Goal: Task Accomplishment & Management: Complete application form

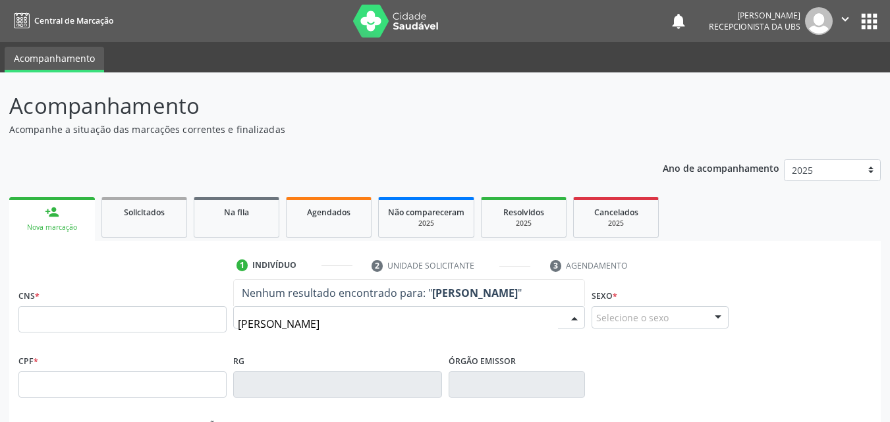
type input "[PERSON_NAME]"
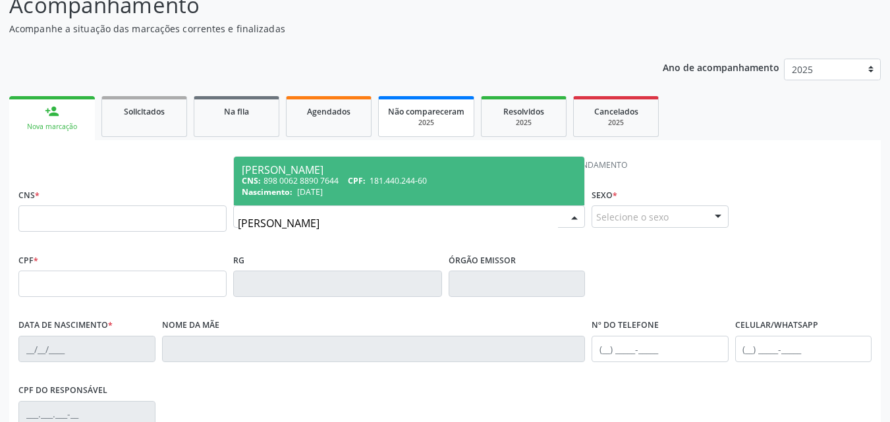
scroll to position [94, 0]
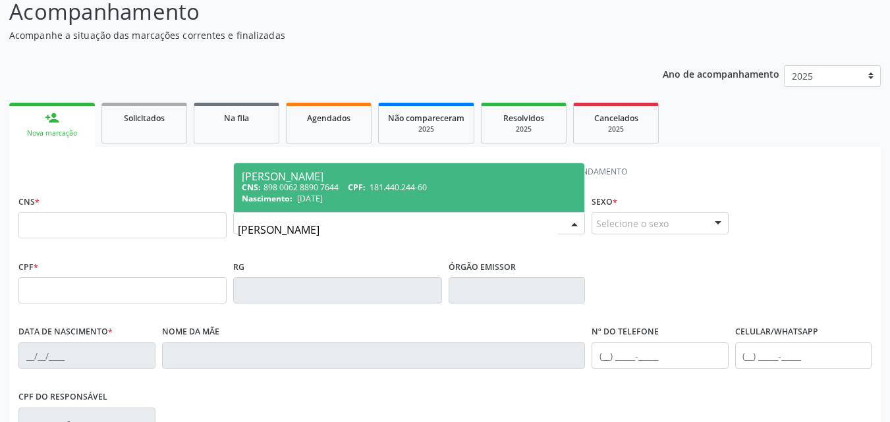
click at [366, 184] on span "CPF:" at bounding box center [357, 187] width 18 height 11
type input "898 0062 8890 7644"
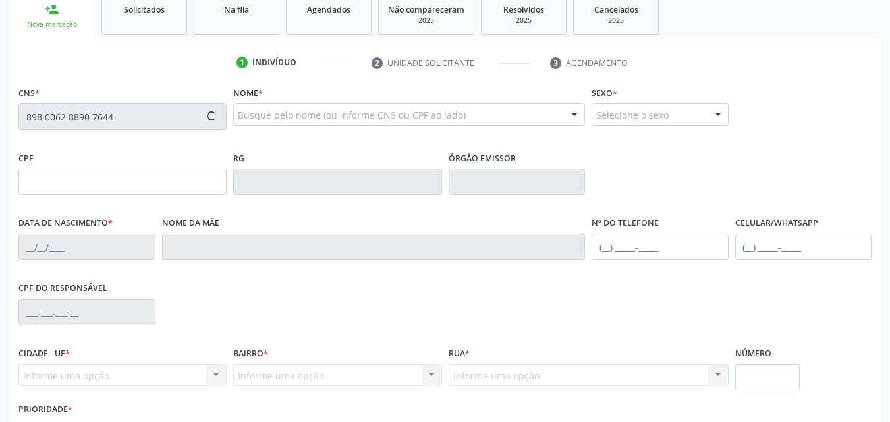
scroll to position [226, 0]
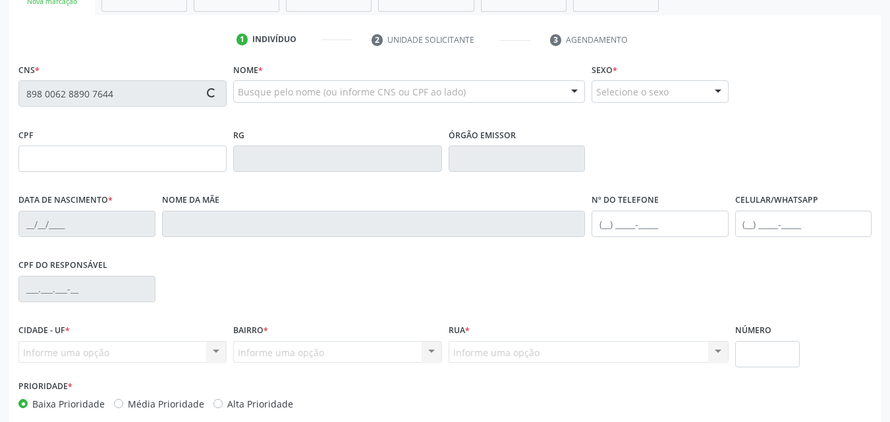
type input "181.440.244-60"
type input "[DATE]"
type input "[PERSON_NAME]"
type input "[PHONE_NUMBER]"
type input "62C"
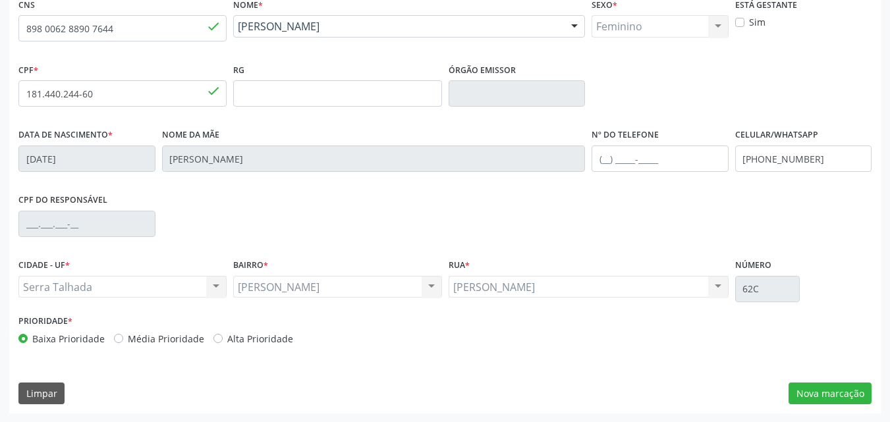
scroll to position [292, 0]
click at [833, 392] on button "Nova marcação" at bounding box center [830, 393] width 83 height 22
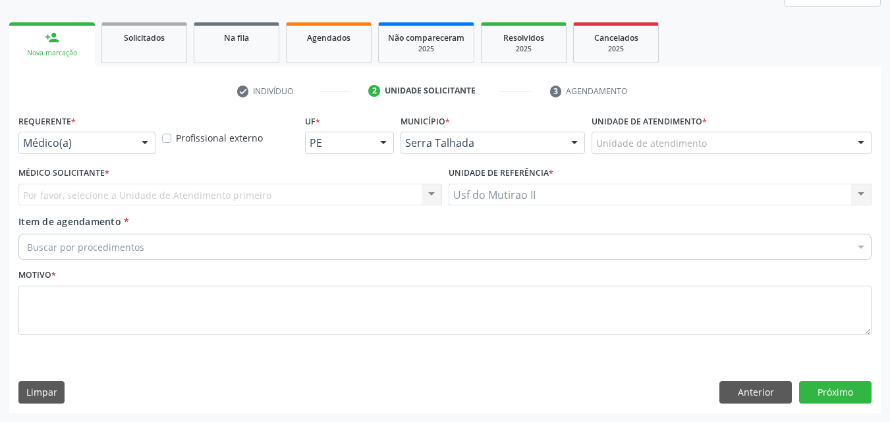
scroll to position [175, 0]
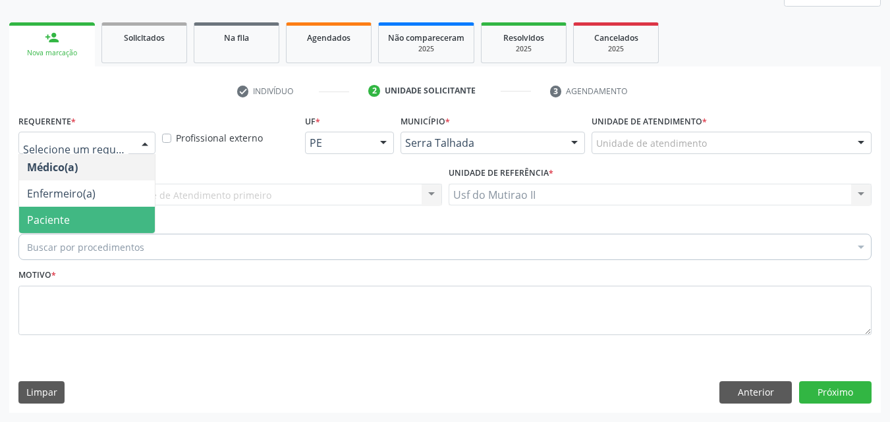
click at [82, 210] on span "Paciente" at bounding box center [87, 220] width 136 height 26
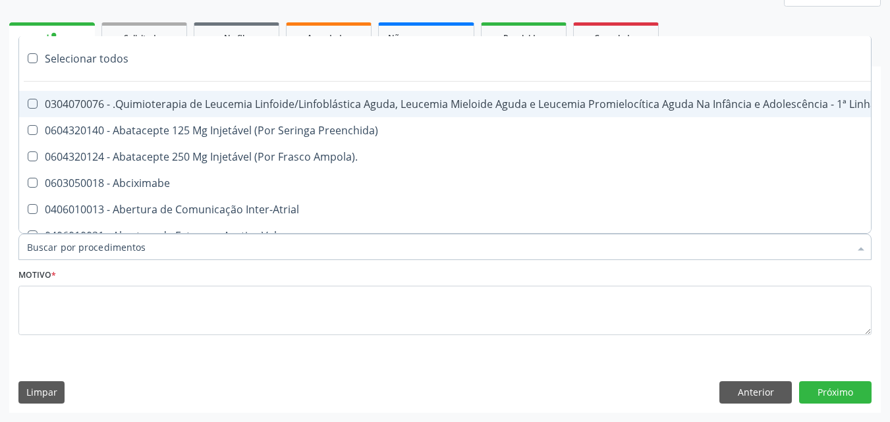
type input "P"
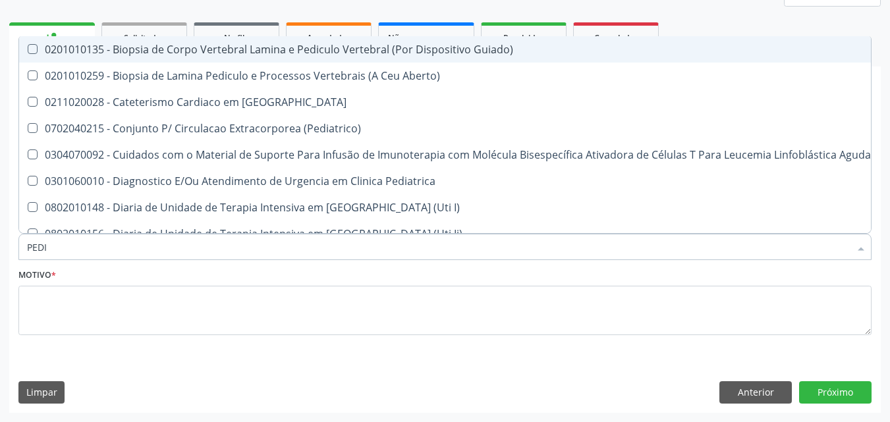
type input "PEDIA"
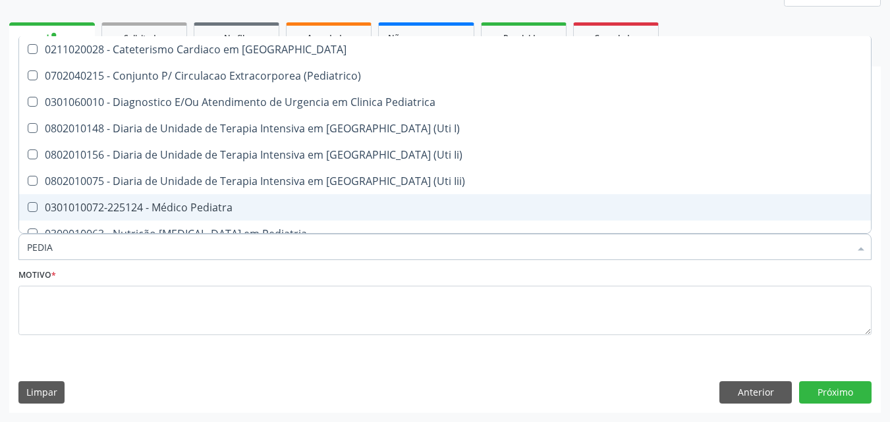
click at [166, 202] on div "0301010072-225124 - Médico Pediatra" at bounding box center [445, 207] width 836 height 11
checkbox Pediatra "true"
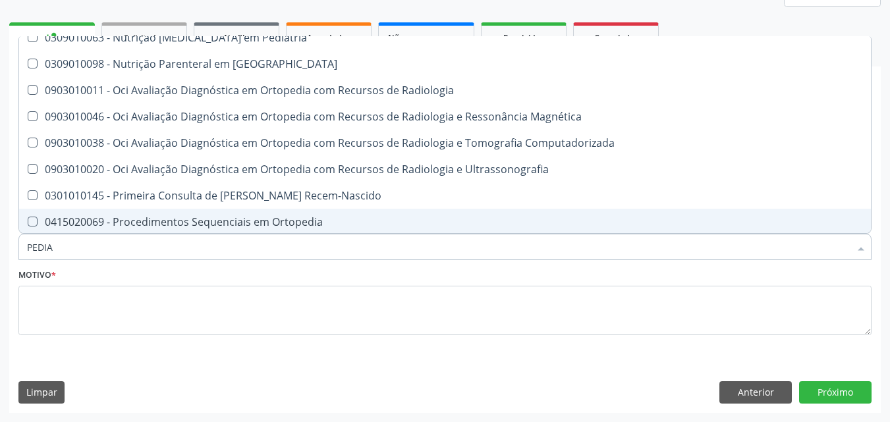
scroll to position [198, 0]
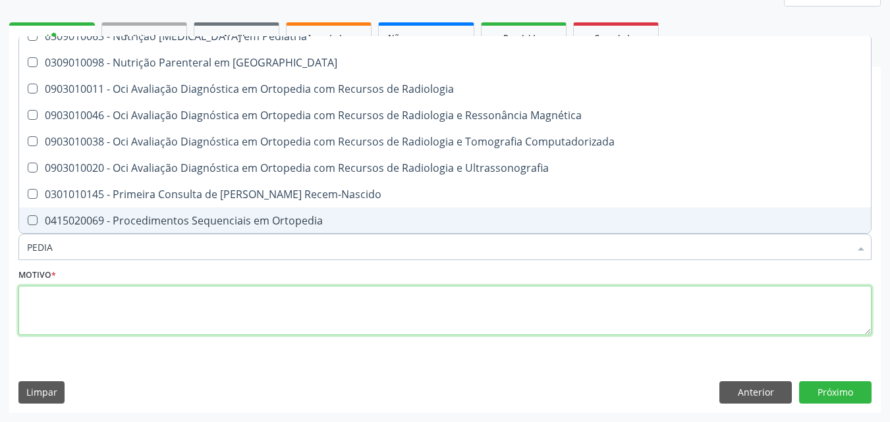
click at [175, 317] on textarea at bounding box center [444, 311] width 853 height 50
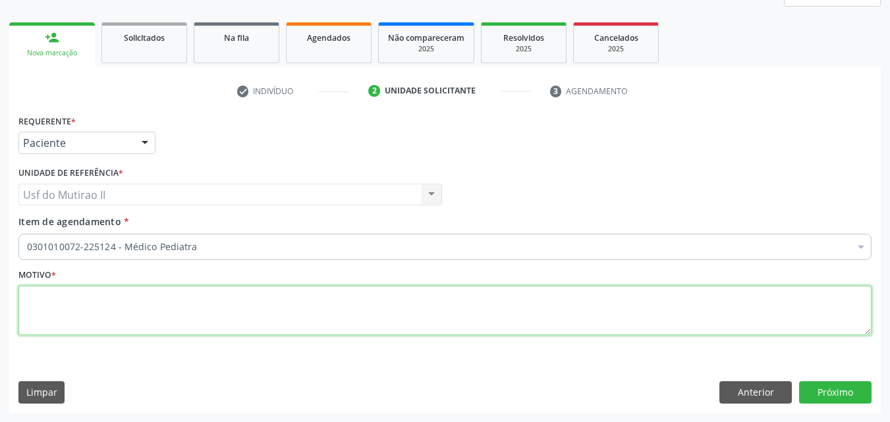
scroll to position [0, 0]
type textarea "."
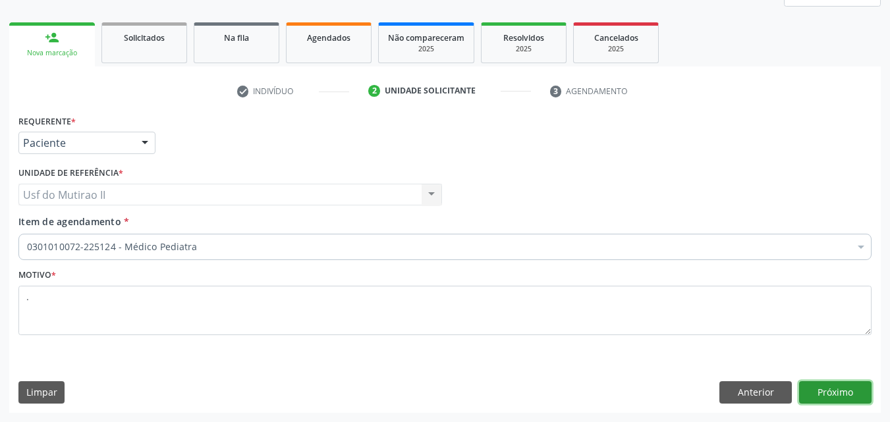
click at [832, 398] on button "Próximo" at bounding box center [835, 392] width 72 height 22
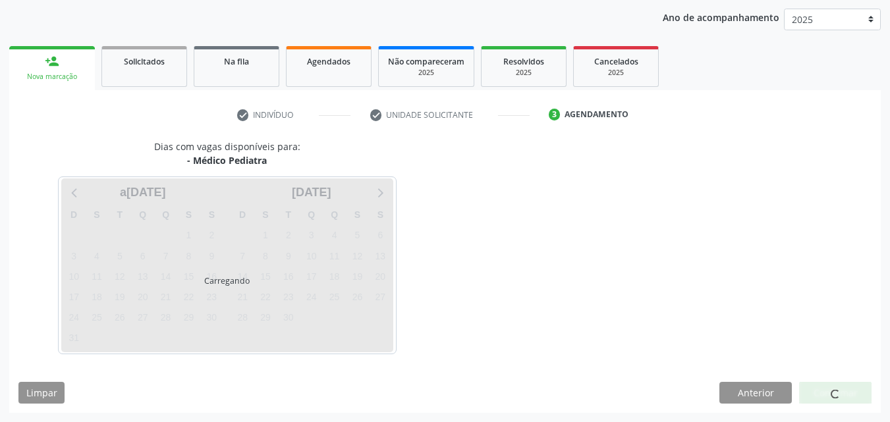
scroll to position [151, 0]
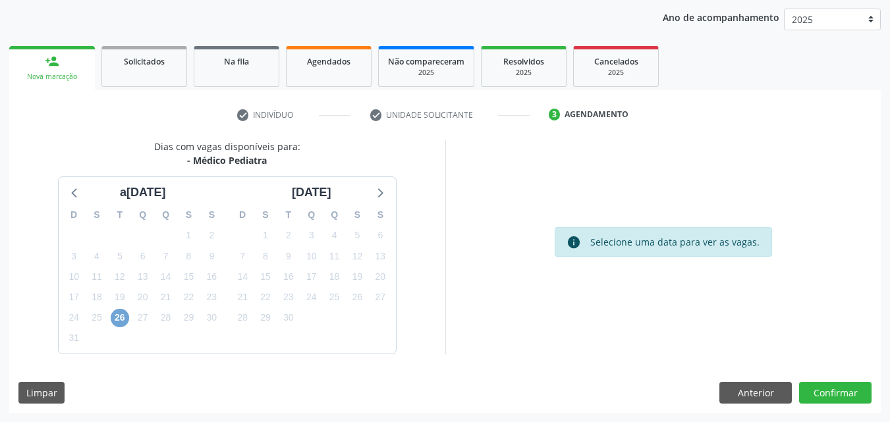
click at [123, 321] on span "26" at bounding box center [120, 318] width 18 height 18
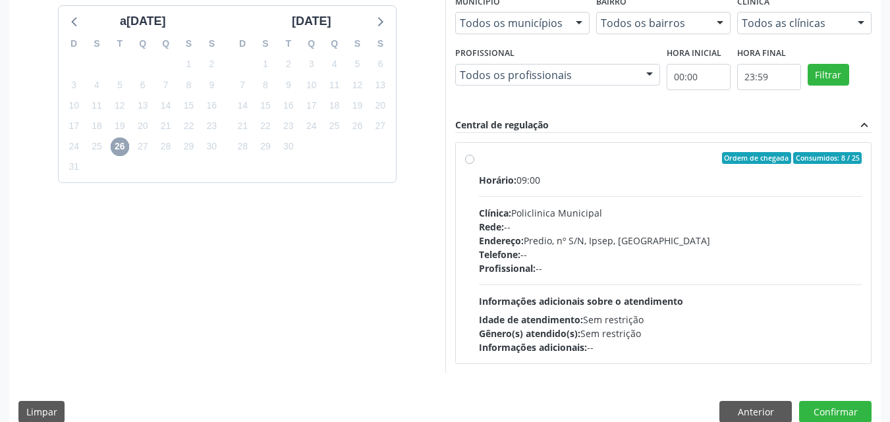
scroll to position [341, 0]
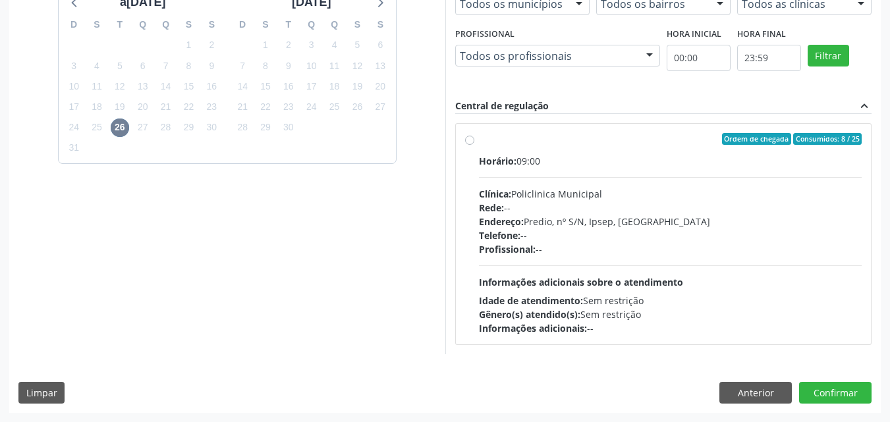
click at [479, 140] on div "Ordem de chegada Consumidos: 8 / 25" at bounding box center [670, 139] width 383 height 12
click at [474, 140] on input "Ordem de chegada Consumidos: 8 / 25 Horário: 09:00 Clínica: Policlinica Municip…" at bounding box center [469, 139] width 9 height 12
radio input "true"
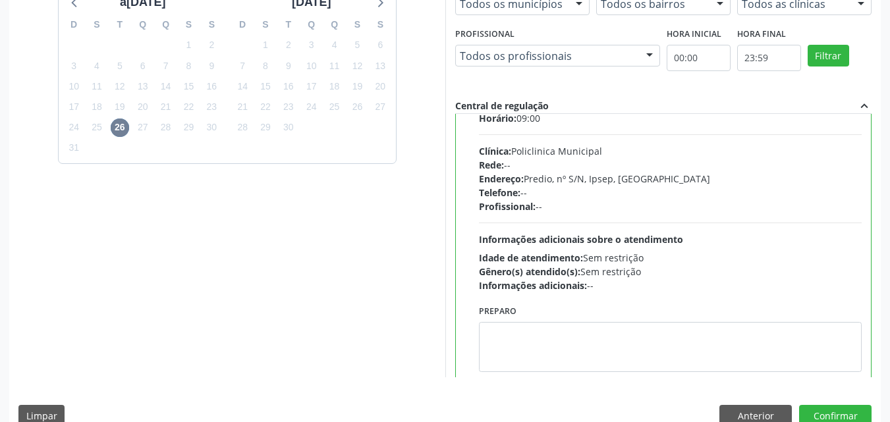
scroll to position [65, 0]
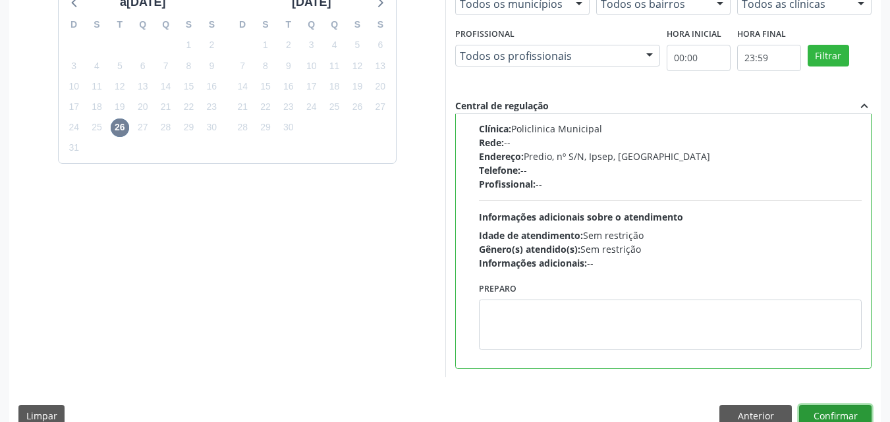
click at [857, 408] on button "Confirmar" at bounding box center [835, 416] width 72 height 22
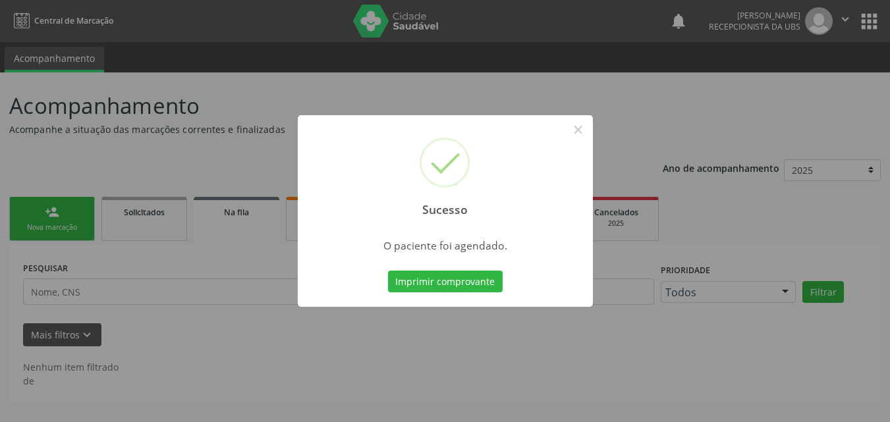
scroll to position [0, 0]
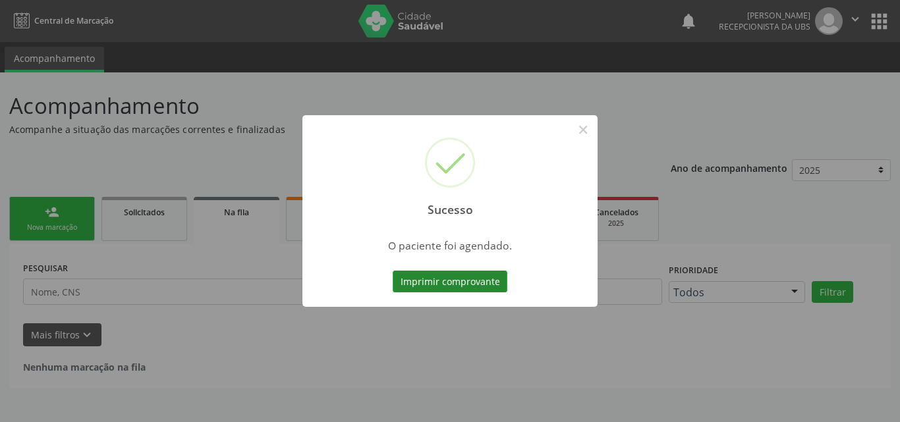
click at [468, 283] on button "Imprimir comprovante" at bounding box center [450, 282] width 115 height 22
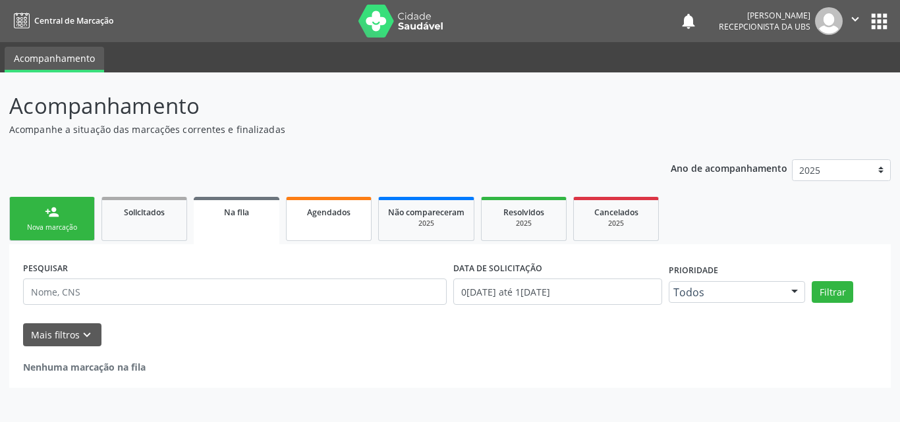
click at [338, 226] on link "Agendados" at bounding box center [329, 219] width 86 height 44
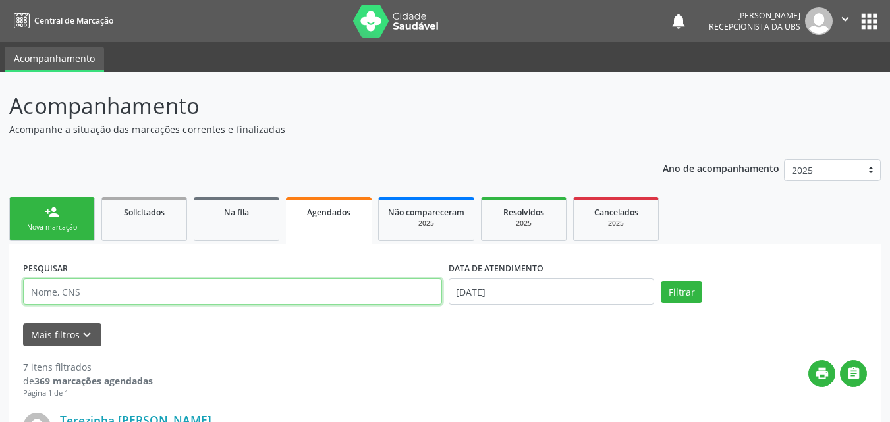
click at [265, 300] on input "text" at bounding box center [232, 292] width 419 height 26
paste input "[PERSON_NAME]"
type input "[PERSON_NAME]"
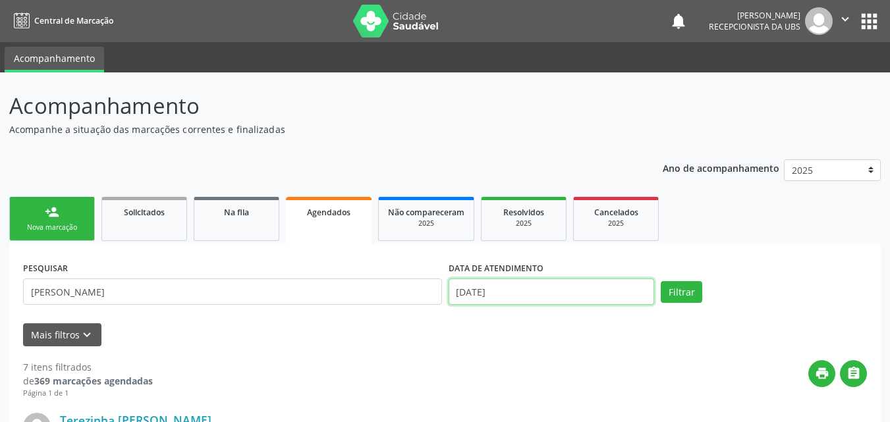
click at [462, 293] on input "[DATE]" at bounding box center [552, 292] width 206 height 26
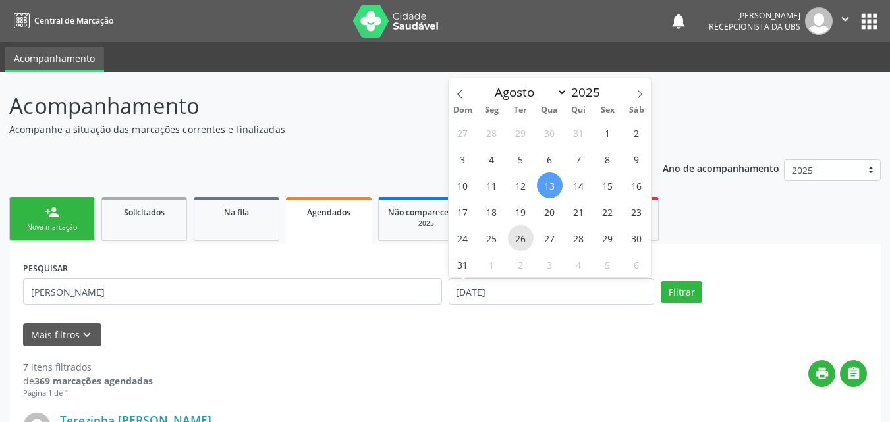
click at [529, 240] on span "26" at bounding box center [521, 238] width 26 height 26
type input "[DATE]"
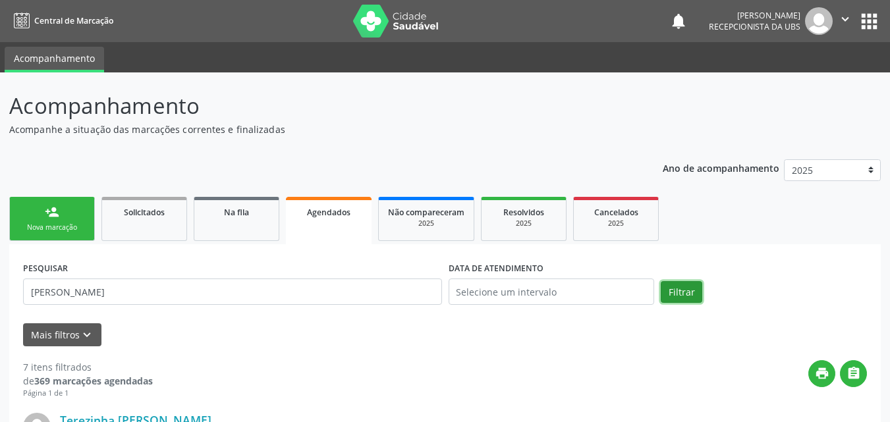
click at [688, 291] on button "Filtrar" at bounding box center [682, 292] width 42 height 22
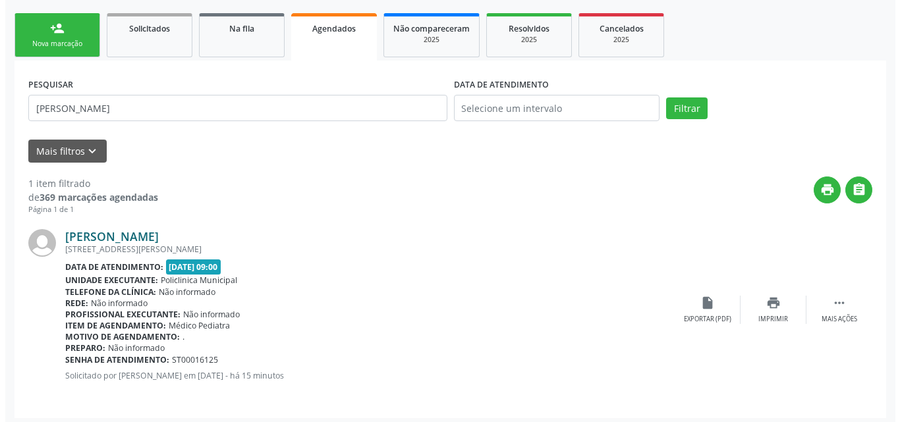
scroll to position [189, 0]
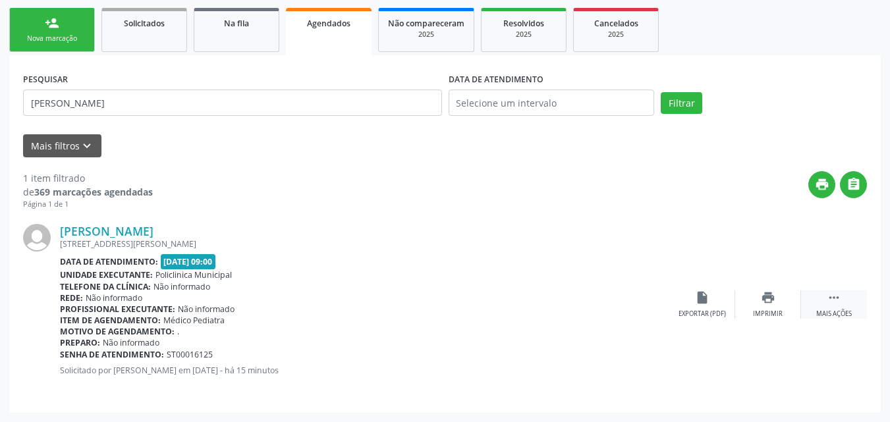
click at [827, 303] on icon "" at bounding box center [834, 298] width 14 height 14
click at [697, 305] on div "cancel Cancelar" at bounding box center [702, 305] width 66 height 28
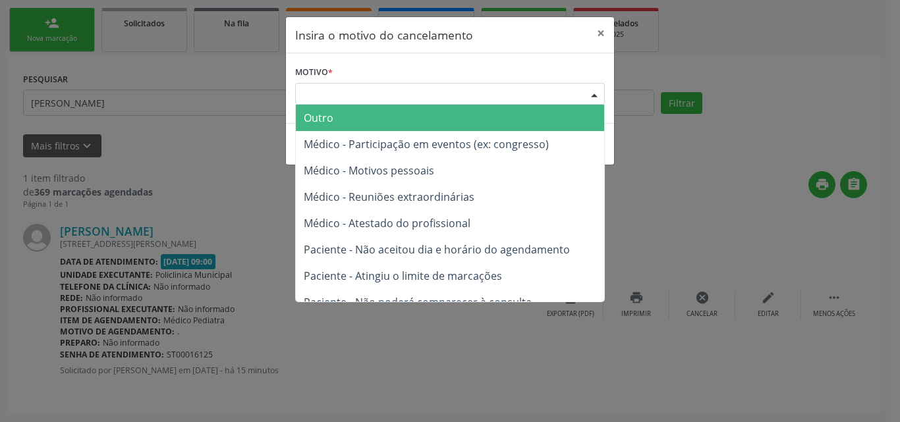
click at [500, 84] on div "Escolha o motivo" at bounding box center [450, 94] width 310 height 22
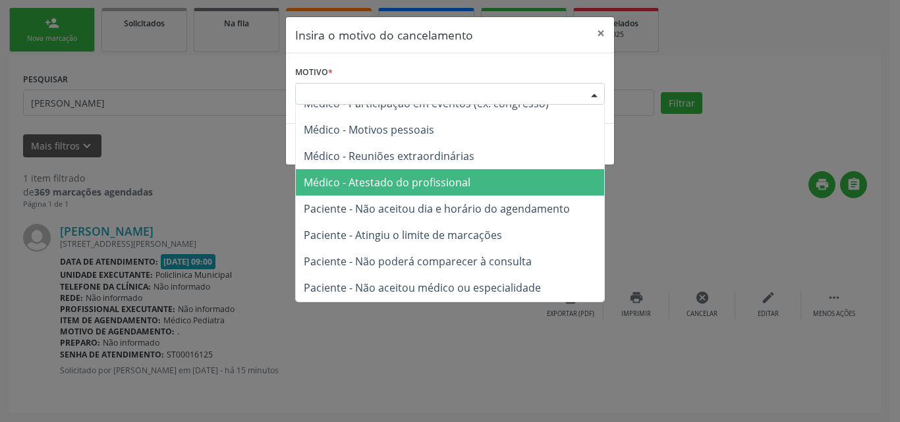
scroll to position [67, 0]
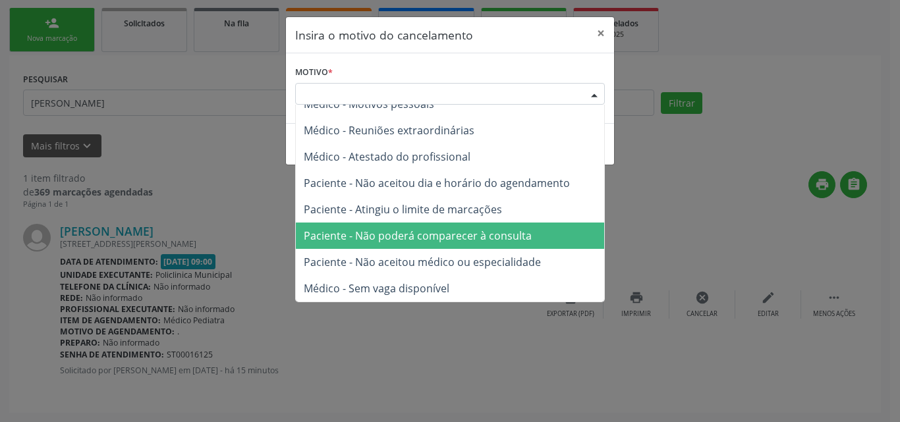
click at [379, 247] on span "Paciente - Não poderá comparecer à consulta" at bounding box center [450, 236] width 308 height 26
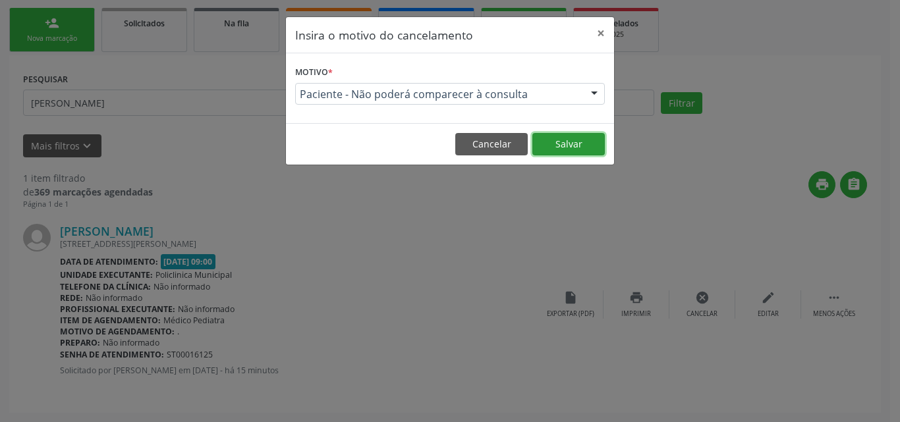
click at [555, 136] on button "Salvar" at bounding box center [568, 144] width 72 height 22
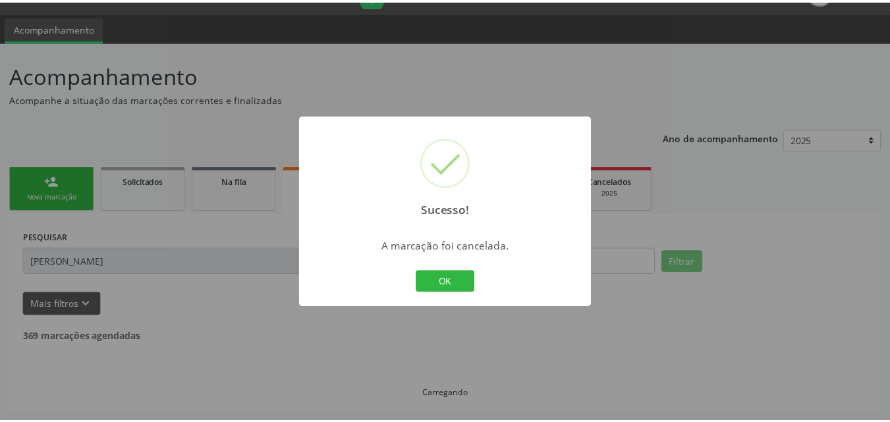
scroll to position [31, 0]
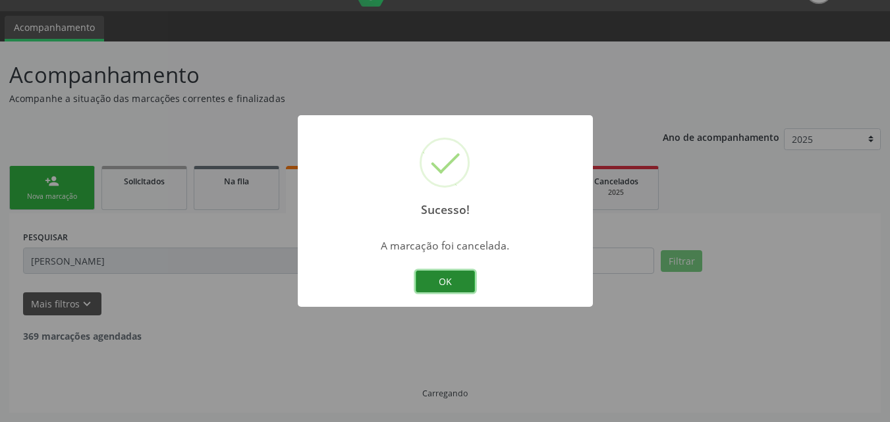
click at [448, 285] on button "OK" at bounding box center [445, 282] width 59 height 22
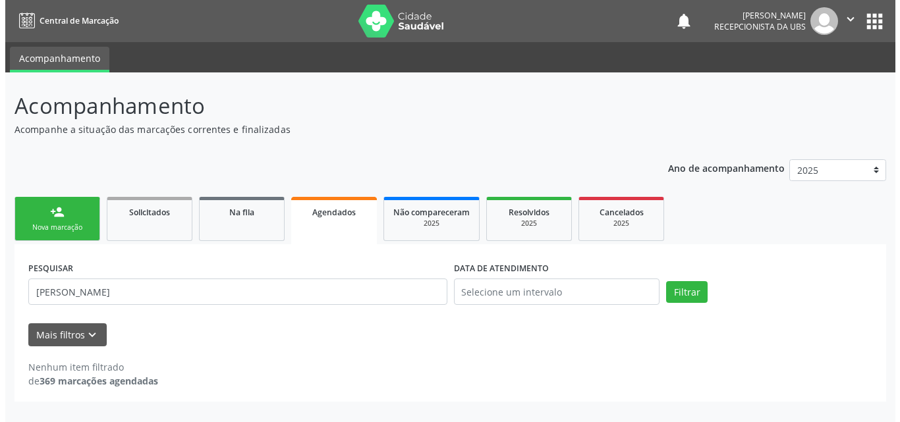
scroll to position [0, 0]
